Goal: Information Seeking & Learning: Check status

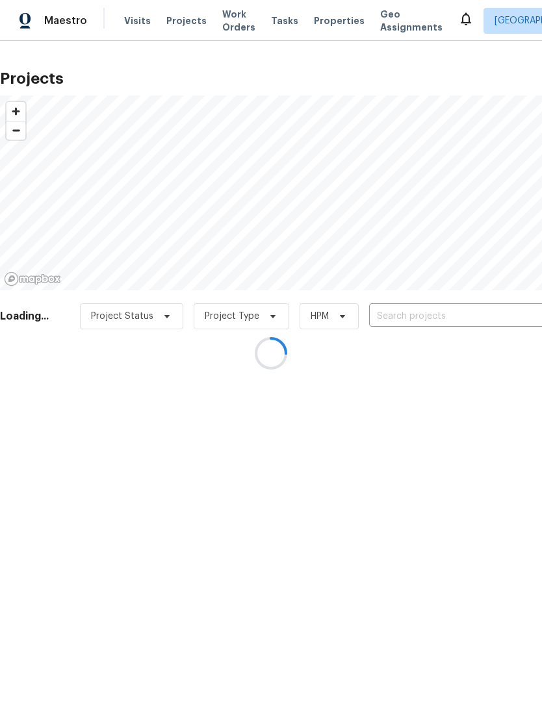
click at [336, 30] on div at bounding box center [271, 353] width 542 height 706
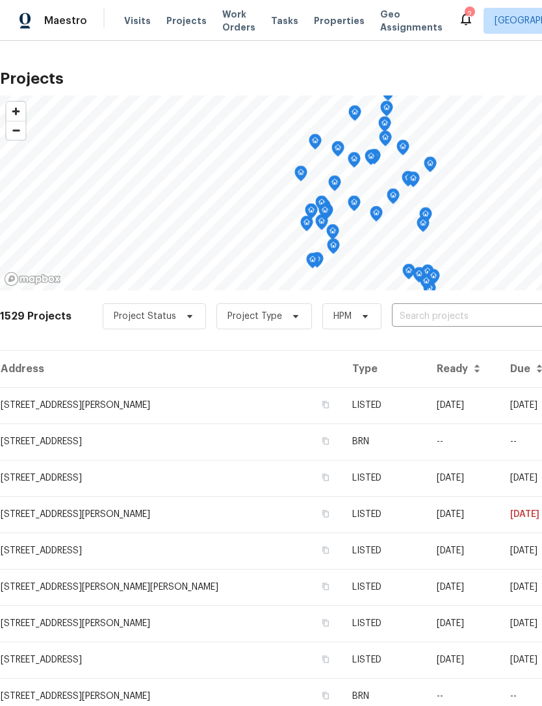
click at [325, 25] on span "Properties" at bounding box center [339, 20] width 51 height 13
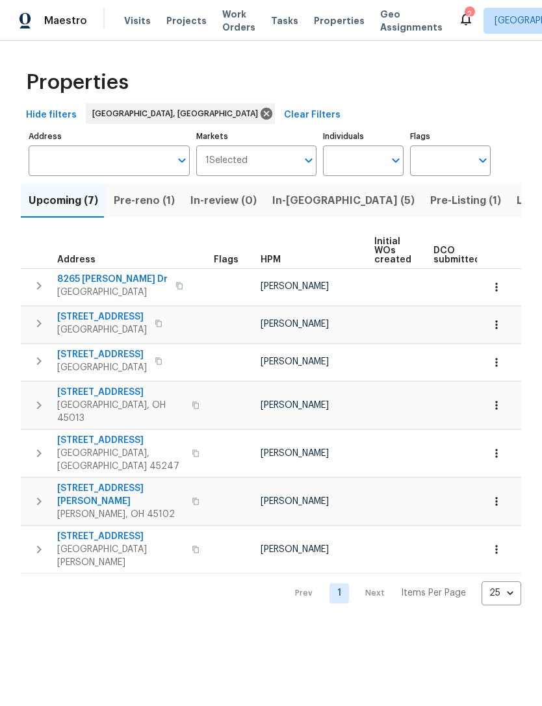
click at [516, 204] on span "Listed (28)" at bounding box center [544, 201] width 56 height 18
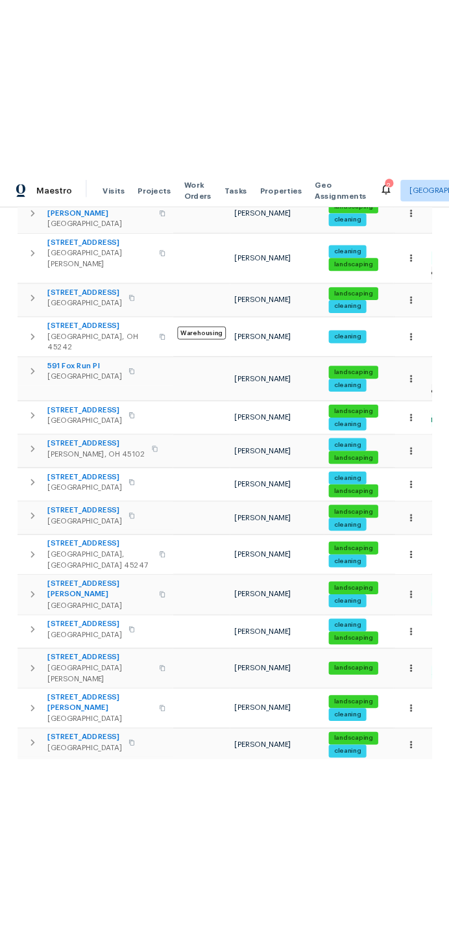
scroll to position [583, 0]
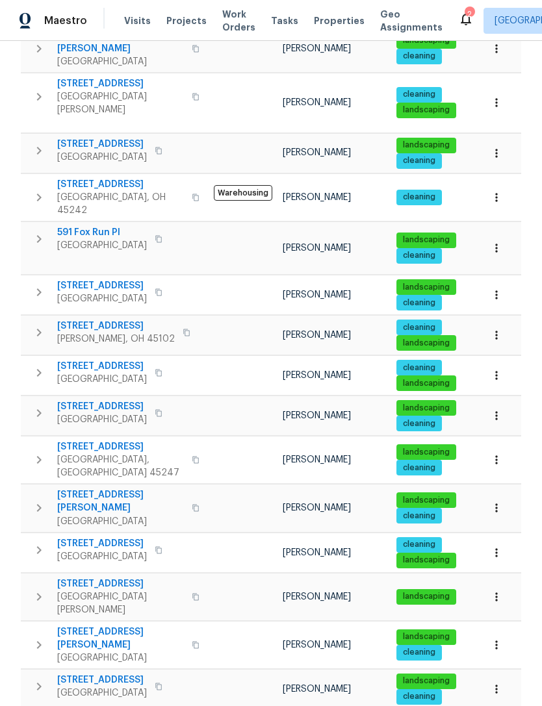
click at [106, 705] on span "1697 Atson Ln" at bounding box center [102, 720] width 90 height 13
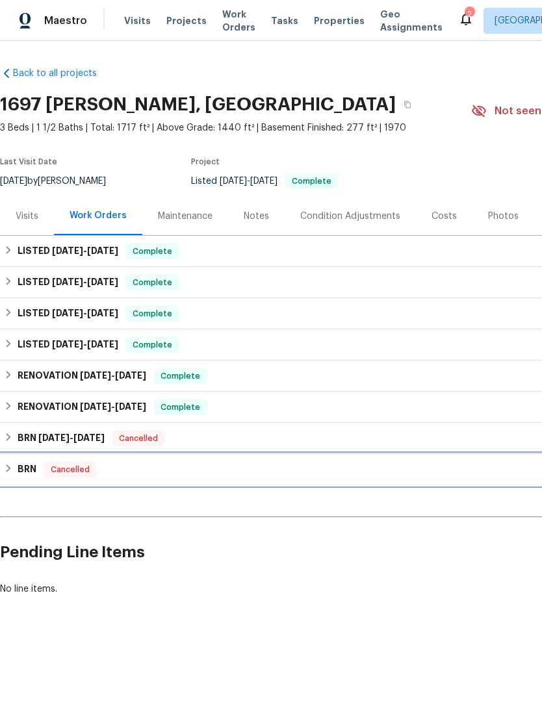
click at [222, 455] on div "BRN Cancelled" at bounding box center [367, 469] width 734 height 31
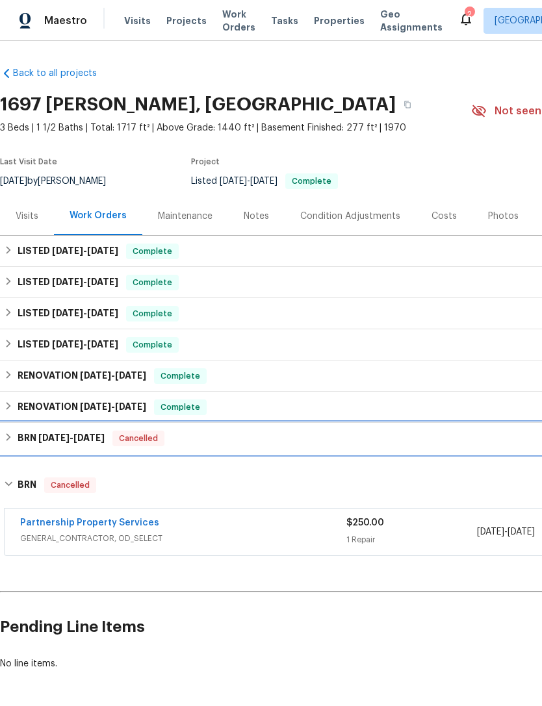
click at [45, 446] on div "BRN [DATE] - [DATE] Cancelled" at bounding box center [367, 438] width 734 height 31
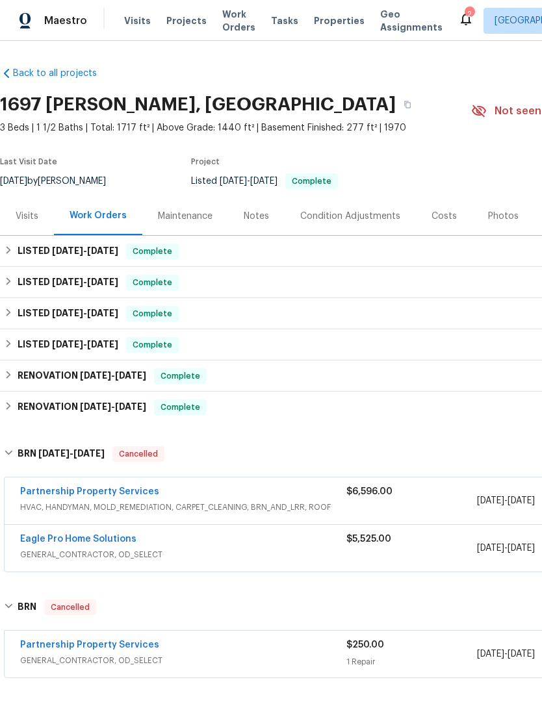
click at [177, 25] on span "Projects" at bounding box center [186, 20] width 40 height 13
